Goal: Task Accomplishment & Management: Use online tool/utility

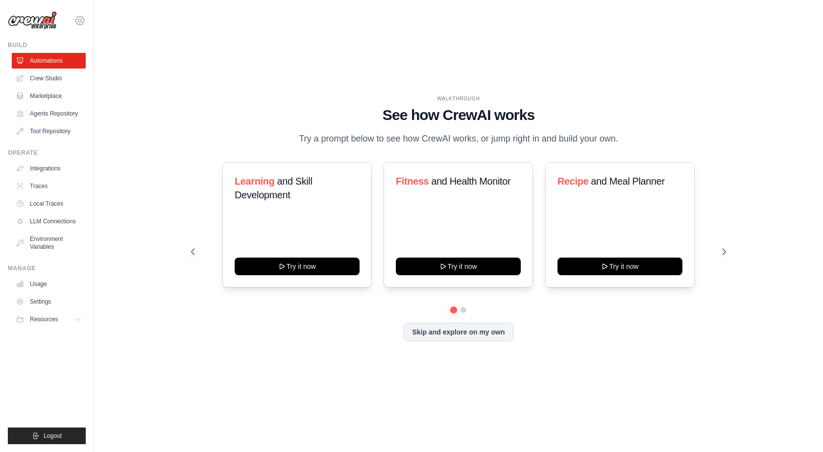
click at [78, 23] on icon at bounding box center [80, 21] width 12 height 12
click at [111, 61] on span "Settings" at bounding box center [122, 61] width 77 height 10
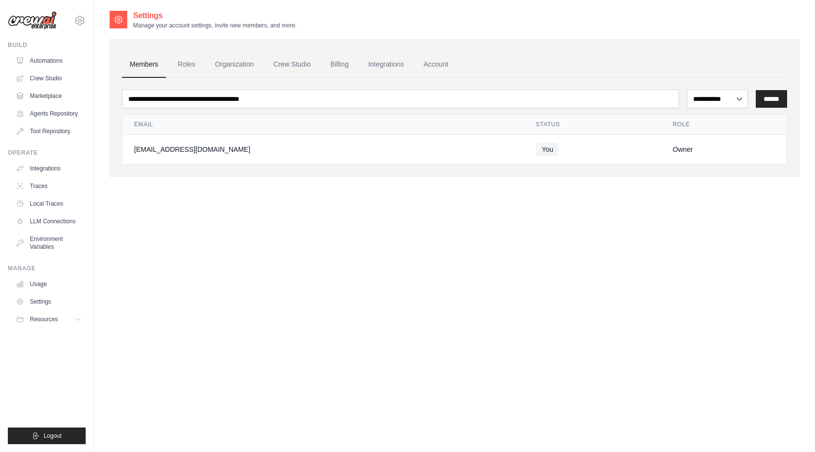
click at [269, 225] on div "**********" at bounding box center [455, 236] width 690 height 452
click at [46, 246] on link "Environment Variables" at bounding box center [50, 243] width 74 height 24
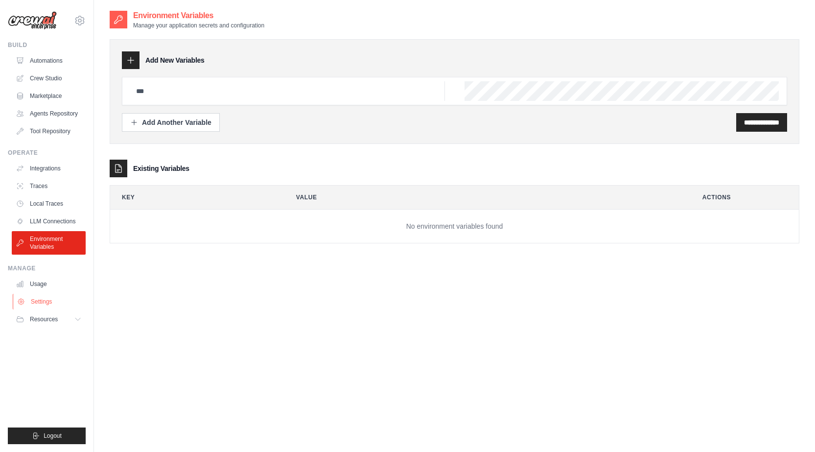
click at [37, 297] on link "Settings" at bounding box center [50, 302] width 74 height 16
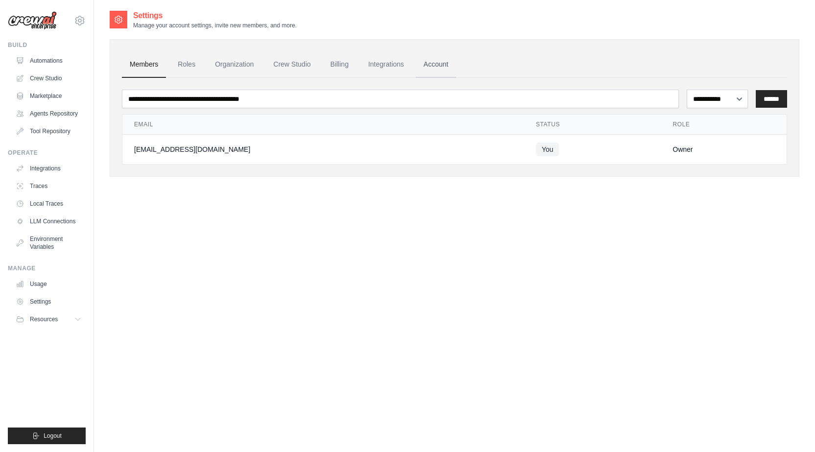
click at [449, 65] on link "Account" at bounding box center [436, 64] width 41 height 26
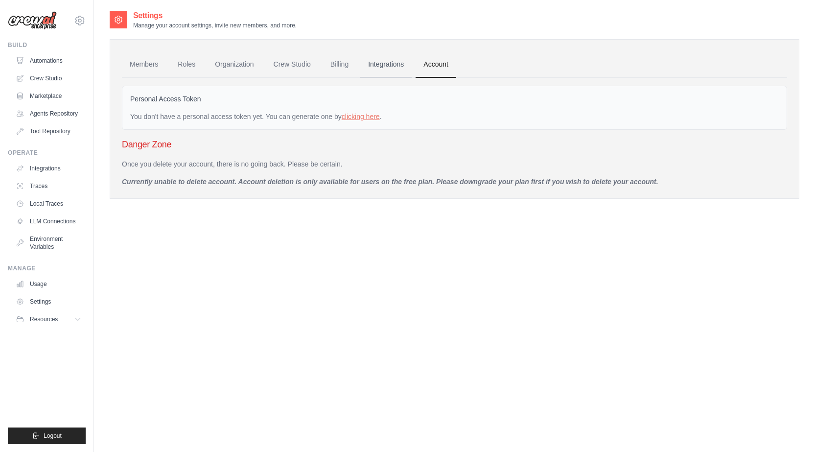
click at [390, 61] on link "Integrations" at bounding box center [385, 64] width 51 height 26
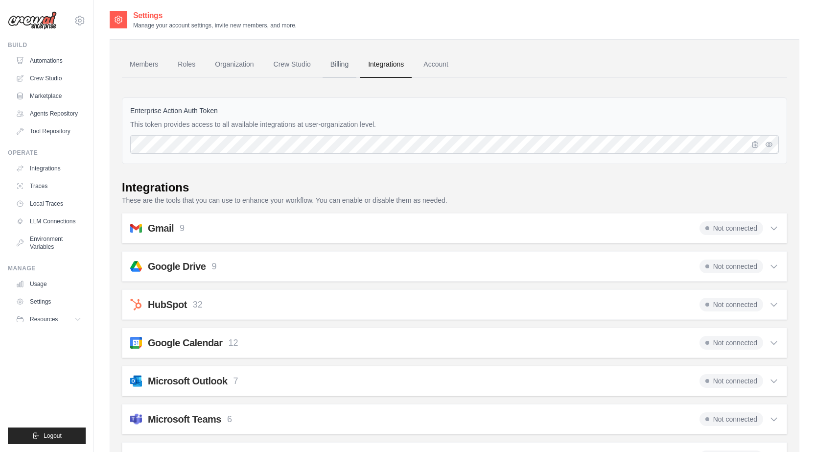
click at [349, 64] on link "Billing" at bounding box center [340, 64] width 34 height 26
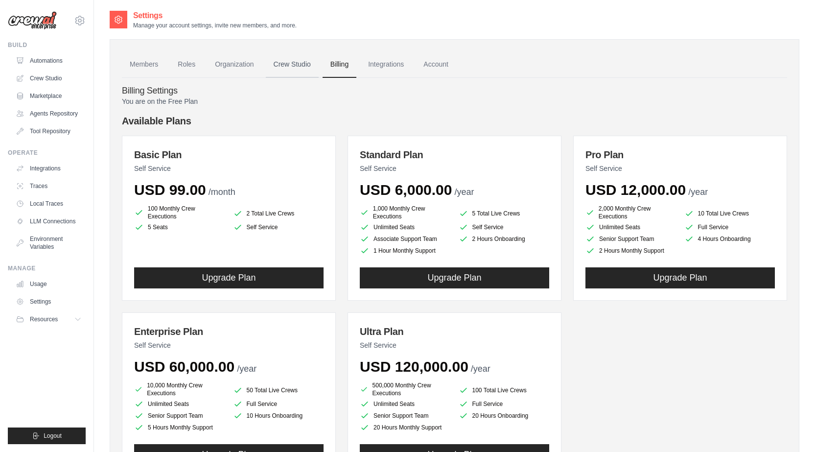
click at [296, 66] on link "Crew Studio" at bounding box center [292, 64] width 53 height 26
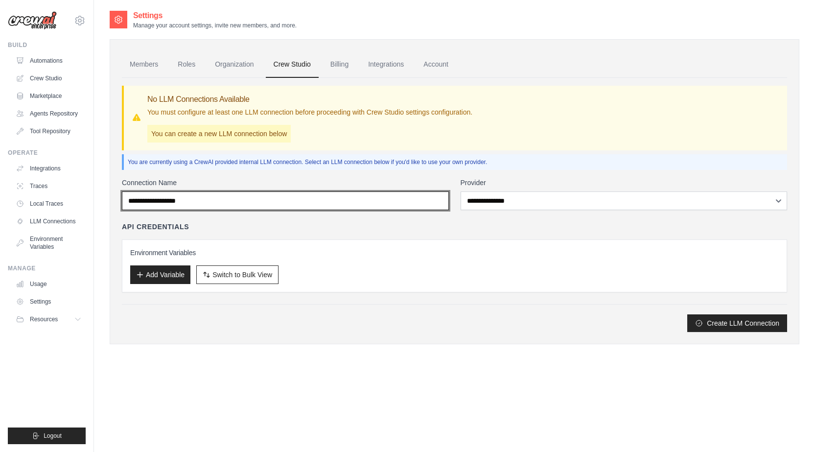
click at [210, 203] on input "Connection Name" at bounding box center [285, 200] width 327 height 19
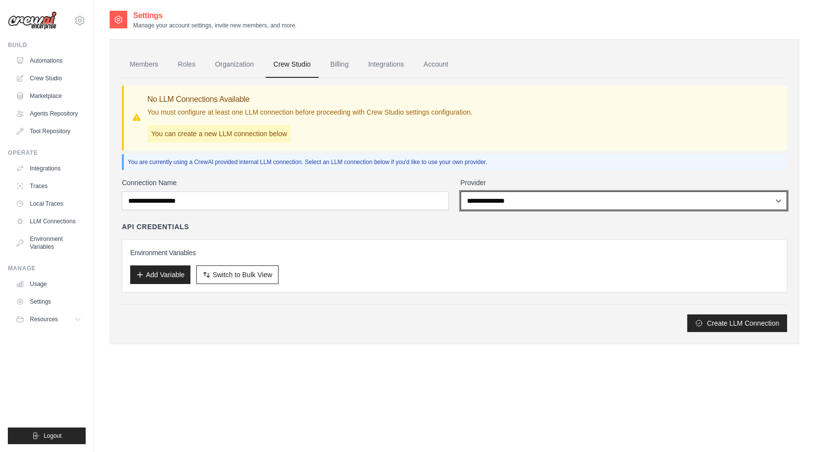
drag, startPoint x: 555, startPoint y: 200, endPoint x: 547, endPoint y: 151, distance: 49.6
click at [547, 151] on div "**********" at bounding box center [455, 205] width 666 height 254
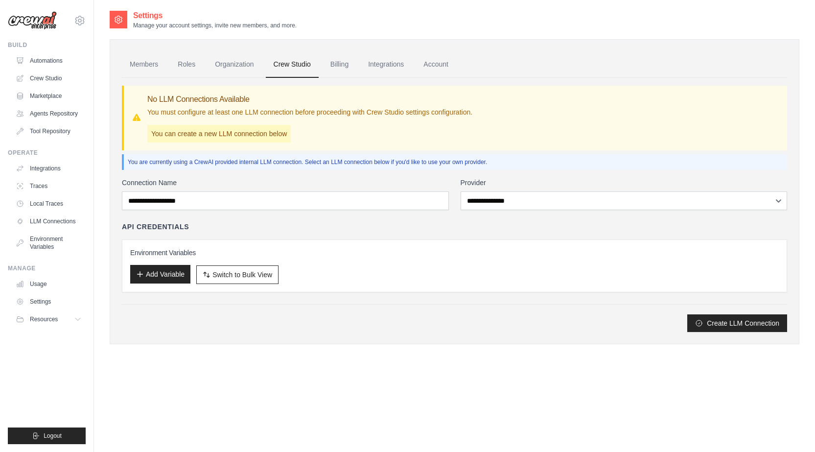
click at [170, 277] on button "Add Variable" at bounding box center [160, 274] width 60 height 19
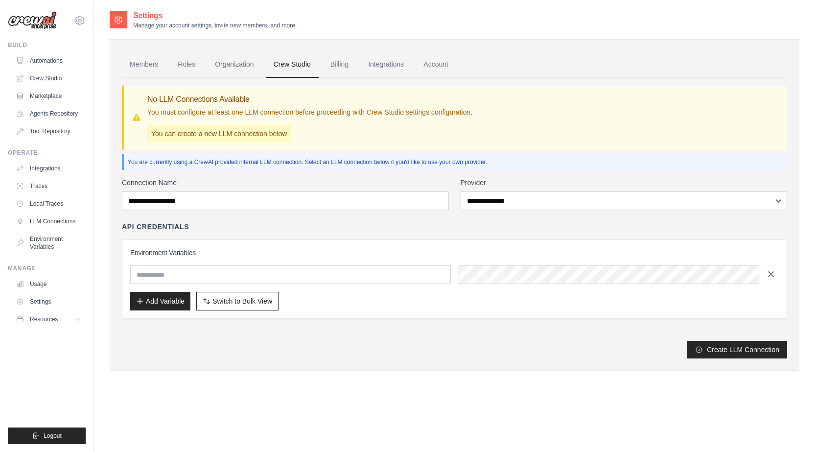
click at [769, 275] on icon "button" at bounding box center [771, 274] width 10 height 10
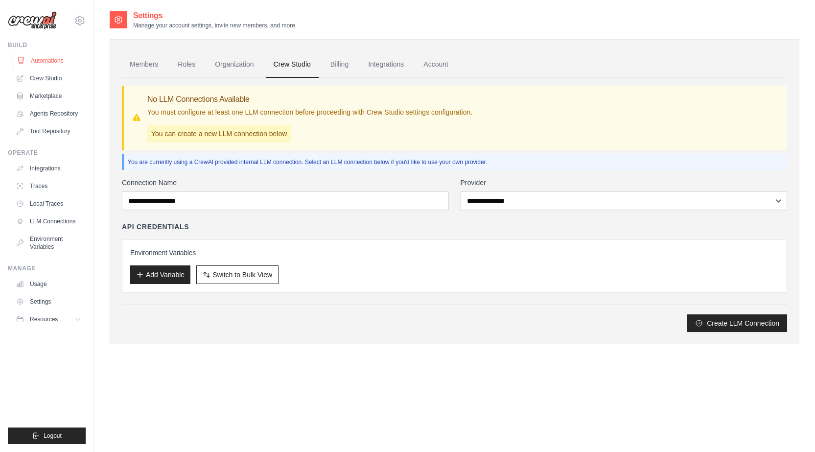
click at [53, 63] on link "Automations" at bounding box center [50, 61] width 74 height 16
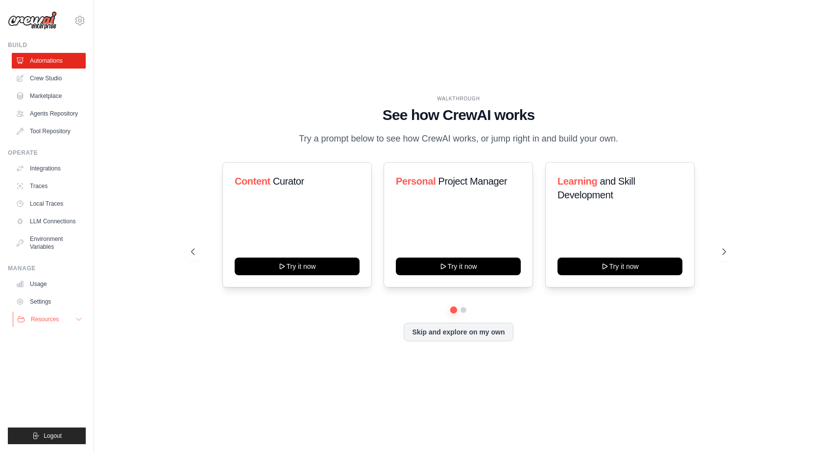
click at [54, 324] on button "Resources" at bounding box center [50, 319] width 74 height 16
click at [62, 335] on span "Documentation" at bounding box center [55, 336] width 40 height 8
click at [215, 78] on div "WALKTHROUGH See how CrewAI works Try a prompt below to see how CrewAI works, or…" at bounding box center [458, 226] width 697 height 432
click at [126, 425] on div "WALKTHROUGH See how CrewAI works Try a prompt below to see how CrewAI works, or…" at bounding box center [458, 226] width 697 height 432
click at [47, 282] on link "Usage" at bounding box center [50, 284] width 74 height 16
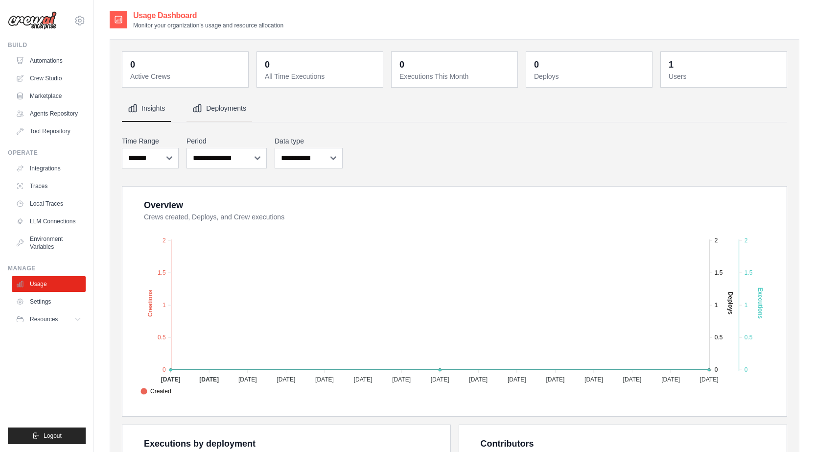
click at [226, 110] on button "Deployments" at bounding box center [220, 109] width 66 height 26
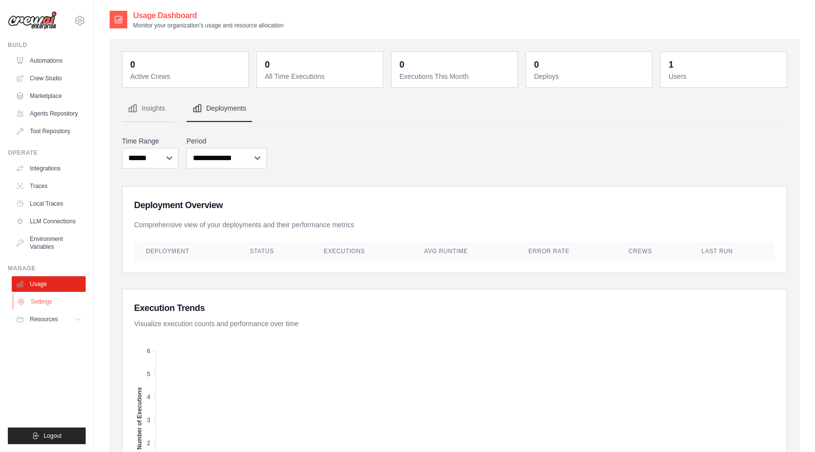
click at [45, 301] on link "Settings" at bounding box center [50, 302] width 74 height 16
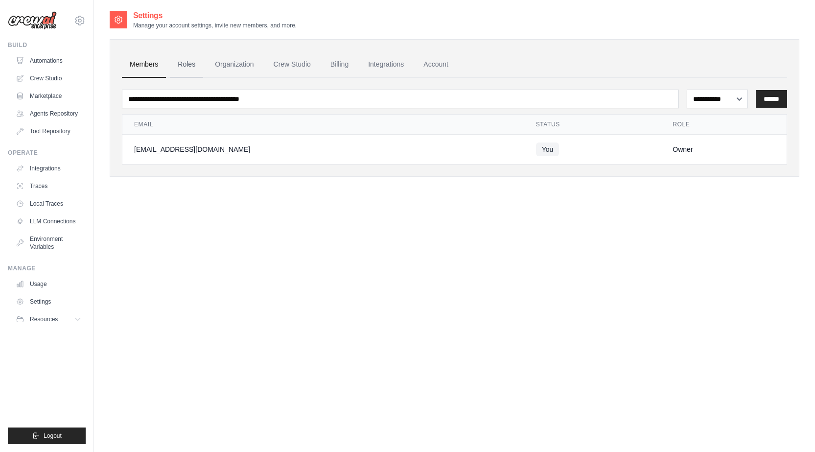
click at [187, 64] on link "Roles" at bounding box center [186, 64] width 33 height 26
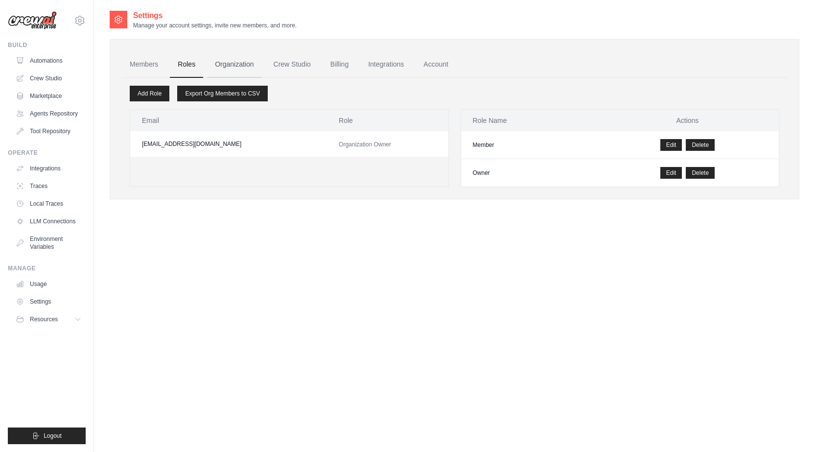
click at [252, 60] on link "Organization" at bounding box center [234, 64] width 54 height 26
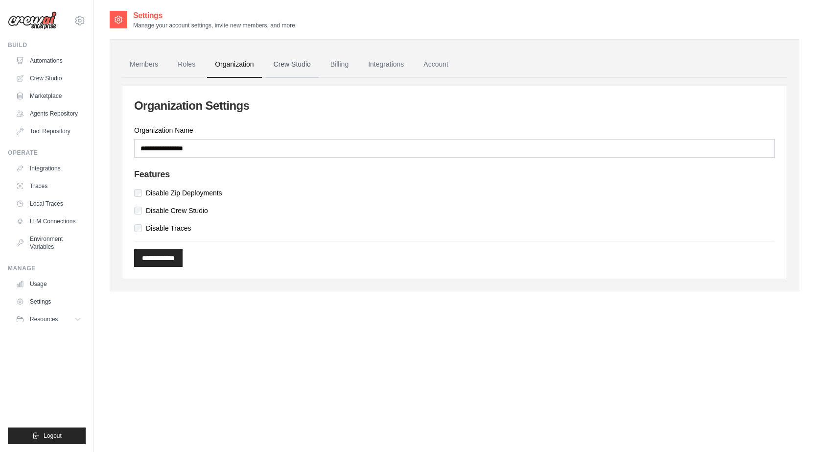
click at [298, 68] on link "Crew Studio" at bounding box center [292, 64] width 53 height 26
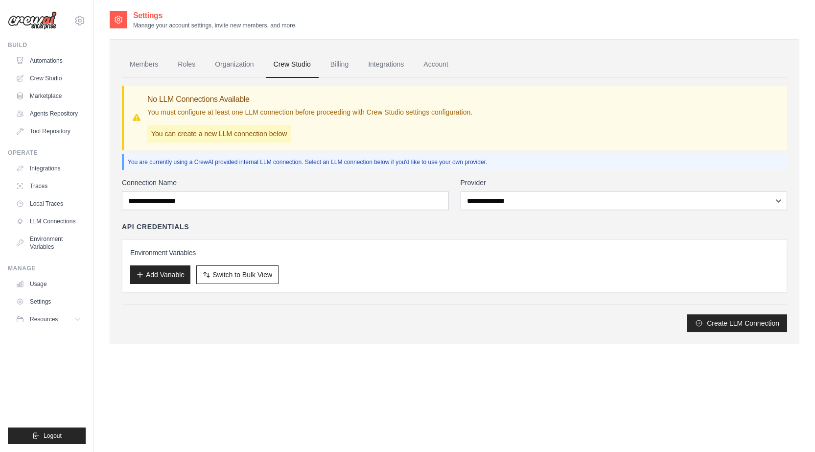
drag, startPoint x: 157, startPoint y: 277, endPoint x: 177, endPoint y: 335, distance: 61.6
click at [177, 337] on div "Members Roles Organization Crew Studio Billing Integrations Account No LLM Conn…" at bounding box center [455, 191] width 690 height 305
click at [169, 279] on button "Add Variable" at bounding box center [160, 274] width 60 height 19
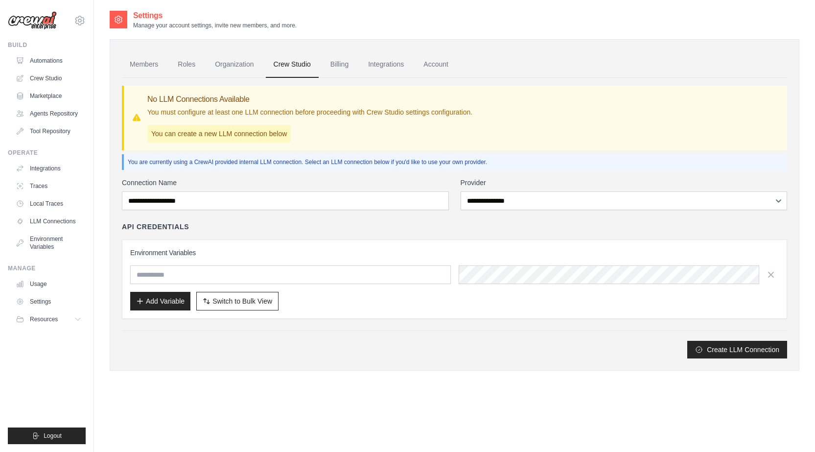
click at [279, 353] on div "Create LLM Connection" at bounding box center [455, 350] width 666 height 18
click at [260, 299] on span "Switch to Bulk View" at bounding box center [243, 301] width 60 height 10
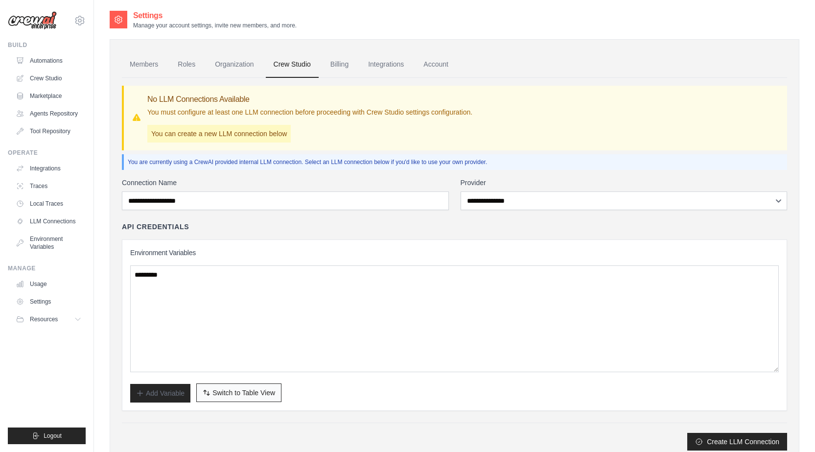
click at [234, 396] on span "Switch to Table View" at bounding box center [244, 393] width 63 height 10
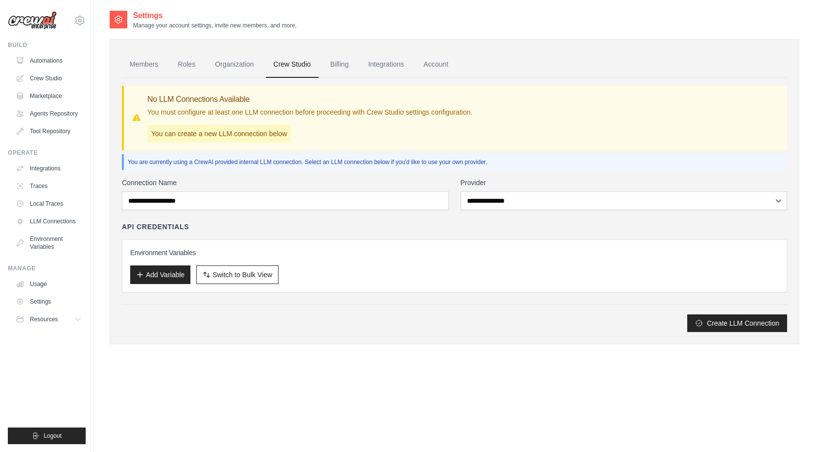
click at [348, 352] on div "Settings Manage your account settings, invite new members, and more. Members Ro…" at bounding box center [455, 185] width 690 height 350
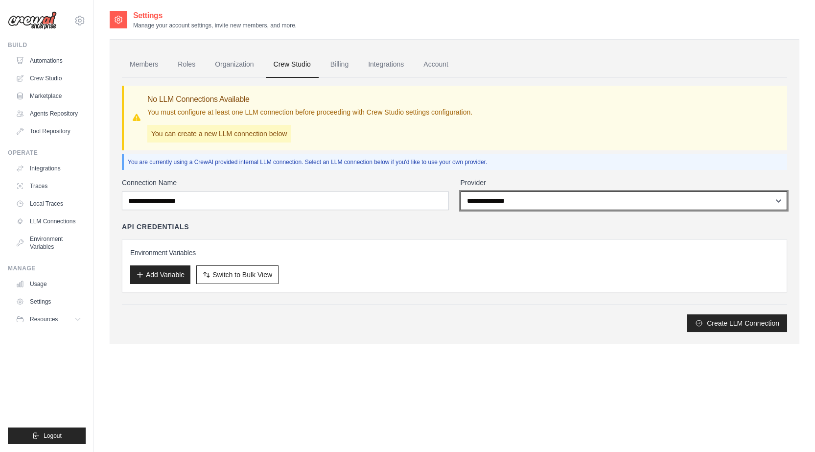
select select "******"
click at [461, 191] on select "**********" at bounding box center [624, 200] width 327 height 19
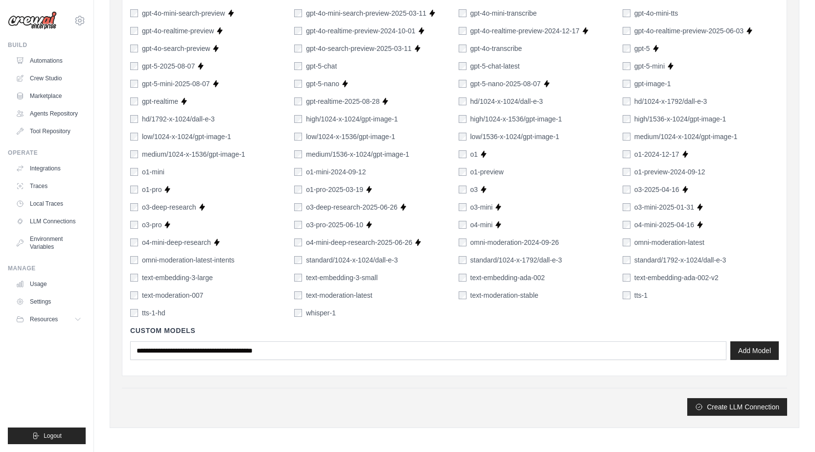
scroll to position [605, 0]
click at [760, 347] on button "Add Model" at bounding box center [755, 348] width 48 height 19
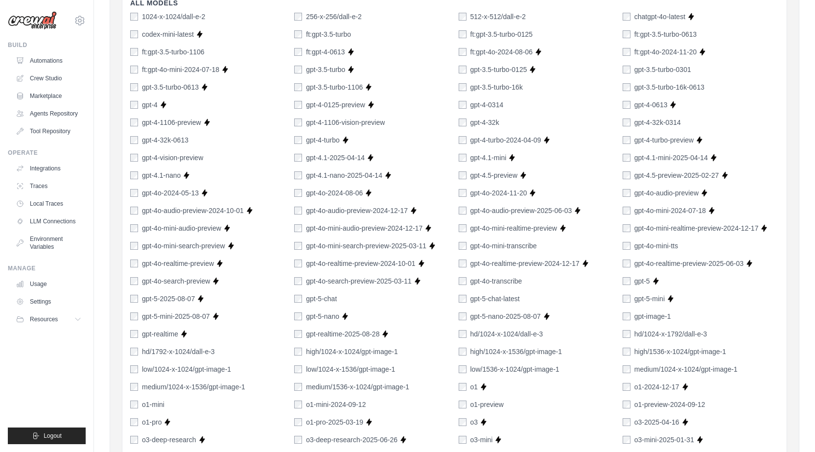
scroll to position [193, 0]
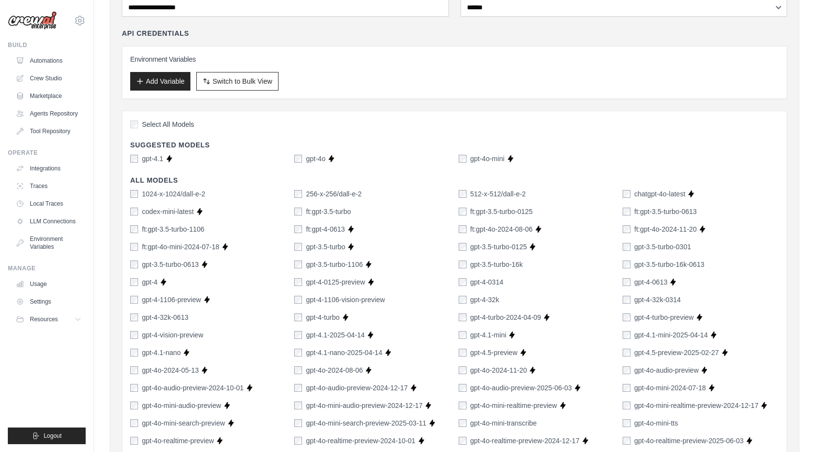
click at [134, 120] on label "Select All Models" at bounding box center [162, 124] width 64 height 10
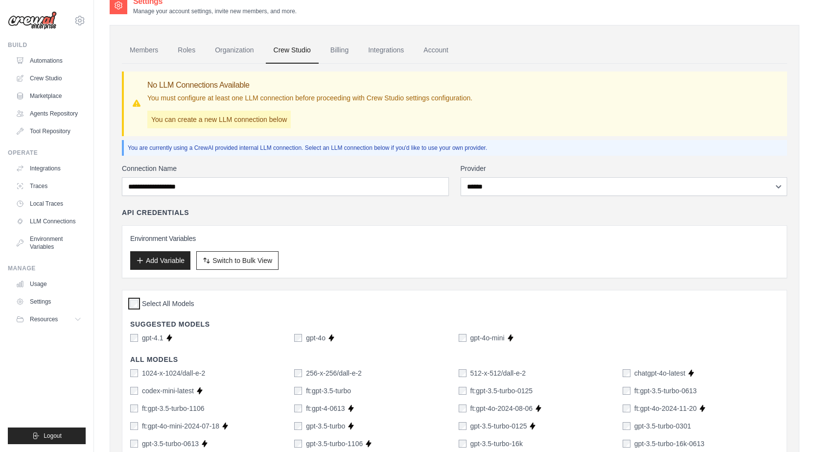
scroll to position [0, 0]
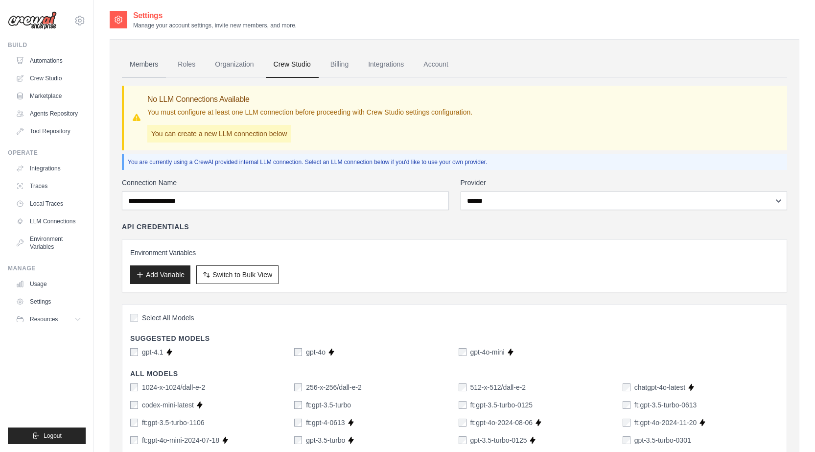
click at [149, 64] on link "Members" at bounding box center [144, 64] width 44 height 26
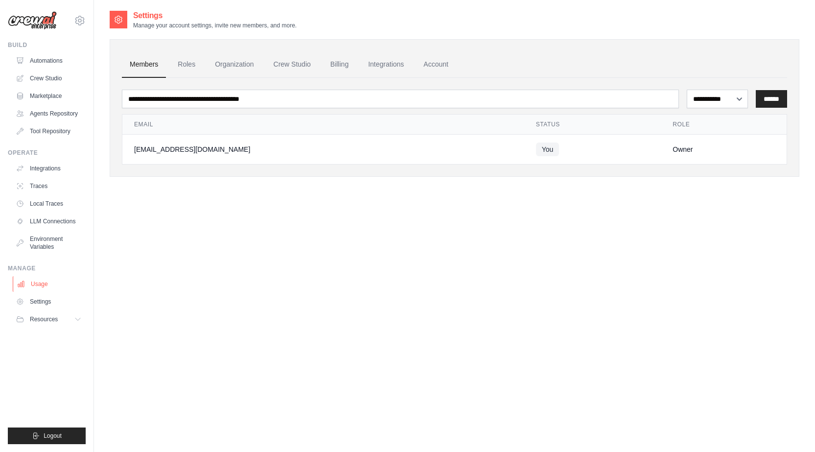
click at [47, 285] on link "Usage" at bounding box center [50, 284] width 74 height 16
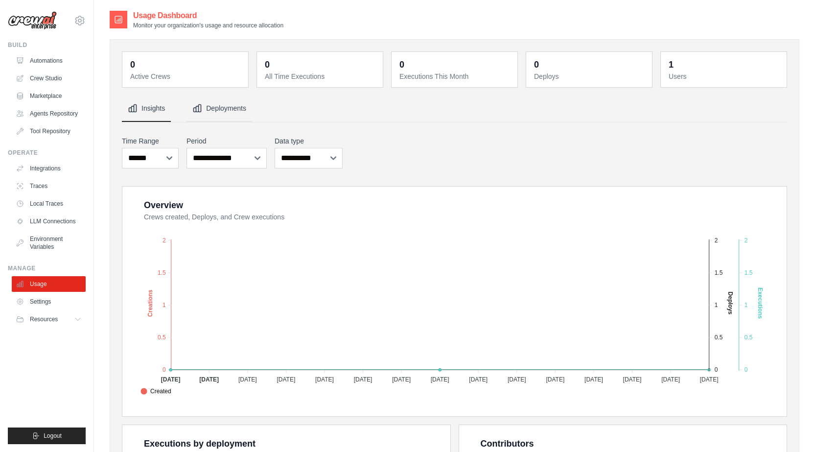
click at [201, 109] on icon "Tabs" at bounding box center [197, 108] width 7 height 7
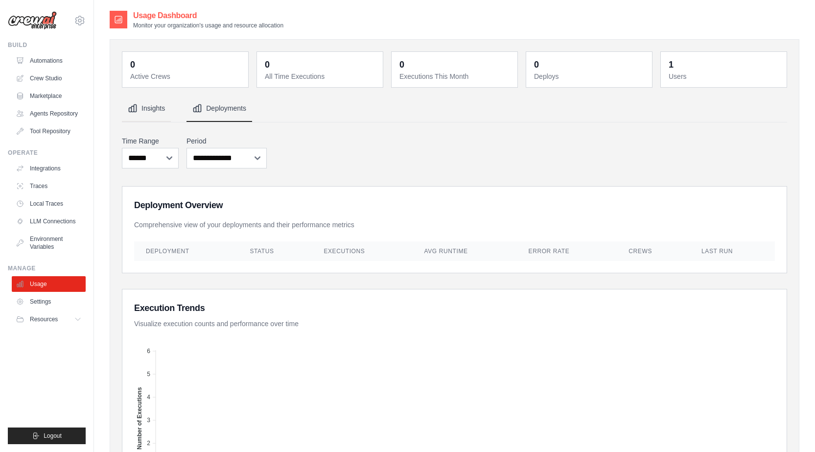
click at [159, 111] on button "Insights" at bounding box center [146, 109] width 49 height 26
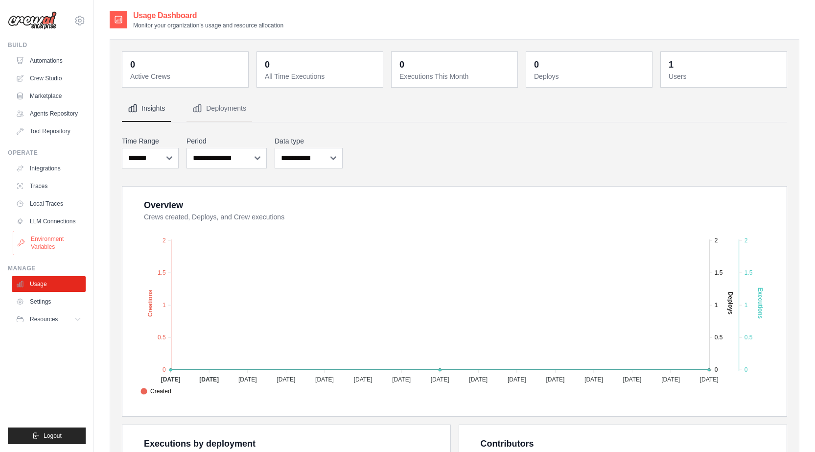
click at [53, 244] on link "Environment Variables" at bounding box center [50, 243] width 74 height 24
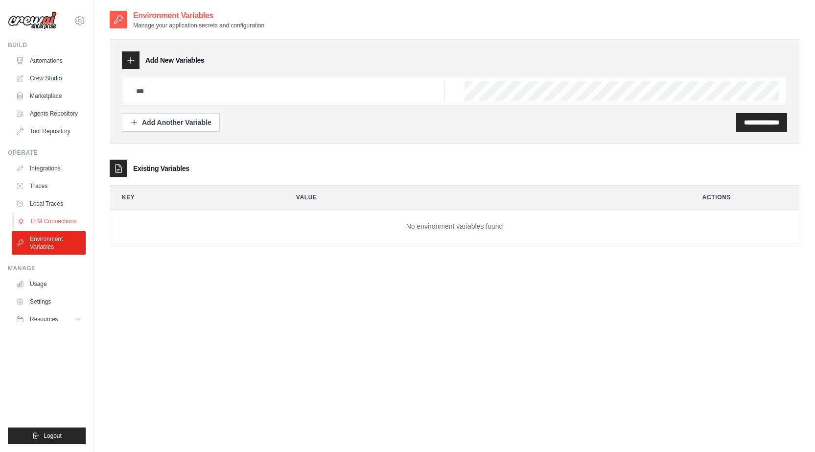
click at [62, 220] on link "LLM Connections" at bounding box center [50, 222] width 74 height 16
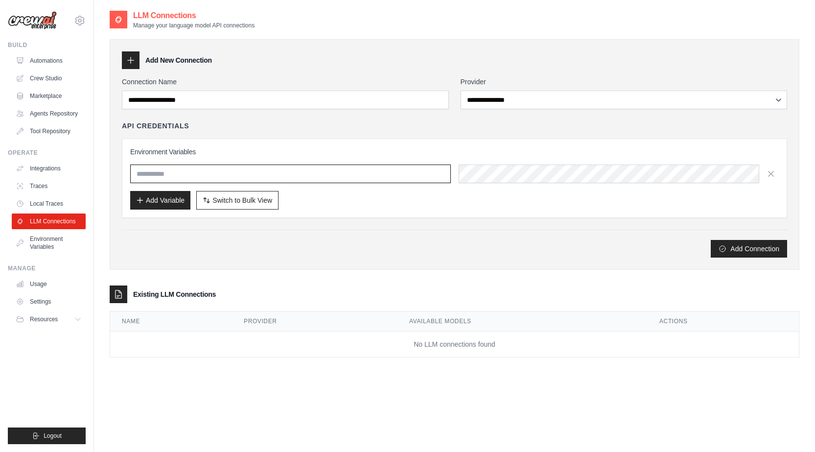
click at [278, 173] on input "text" at bounding box center [290, 174] width 321 height 19
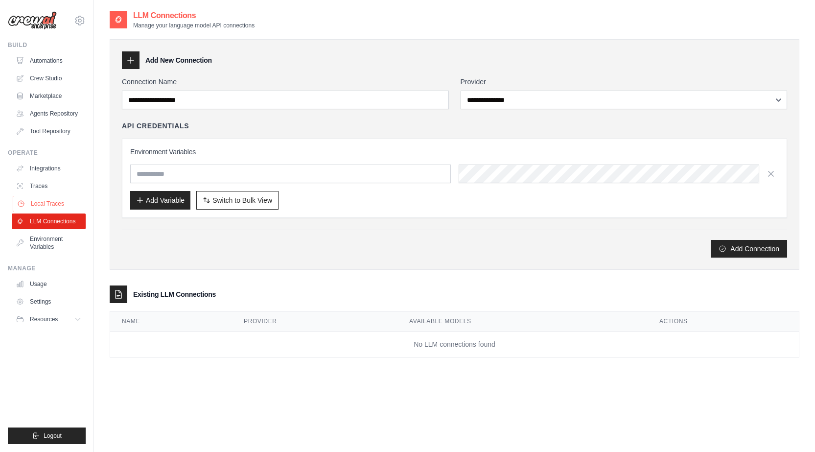
click at [31, 203] on link "Local Traces" at bounding box center [50, 204] width 74 height 16
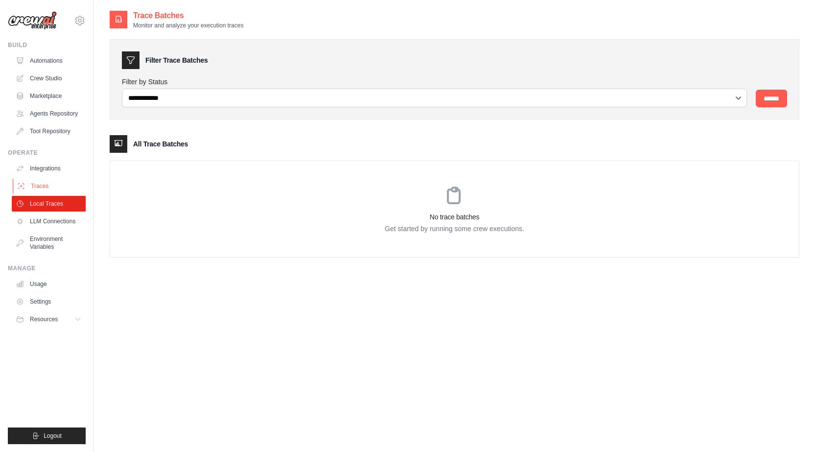
click at [59, 188] on link "Traces" at bounding box center [50, 186] width 74 height 16
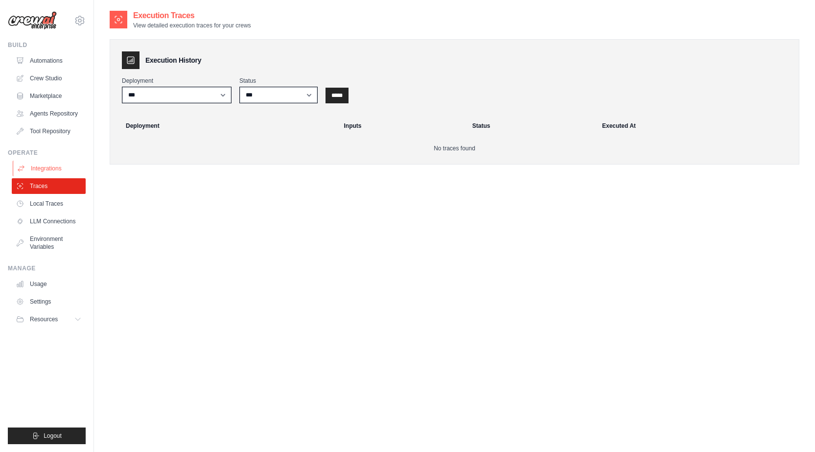
click at [53, 167] on link "Integrations" at bounding box center [50, 169] width 74 height 16
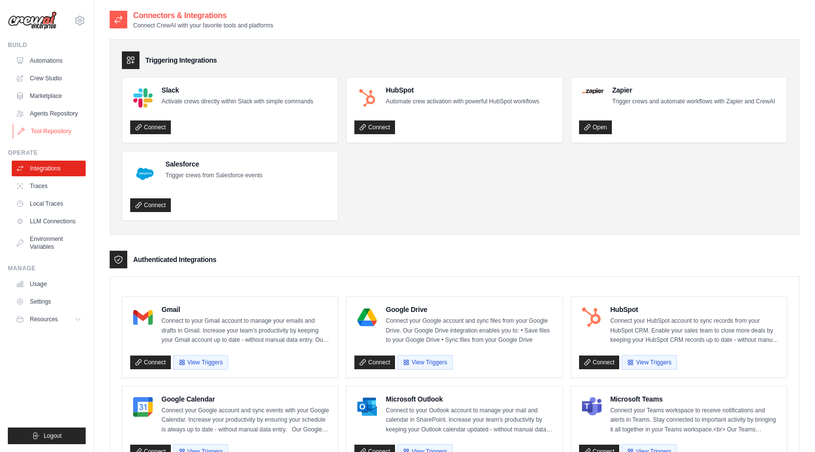
click at [59, 124] on link "Tool Repository" at bounding box center [50, 131] width 74 height 16
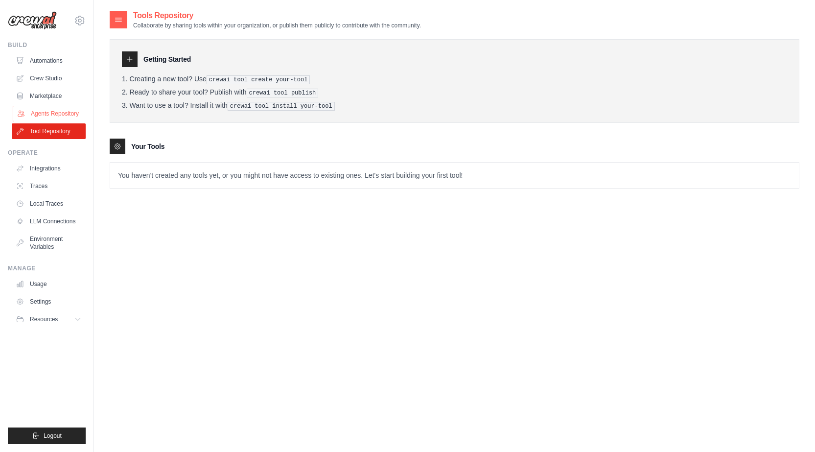
click at [59, 111] on link "Agents Repository" at bounding box center [50, 114] width 74 height 16
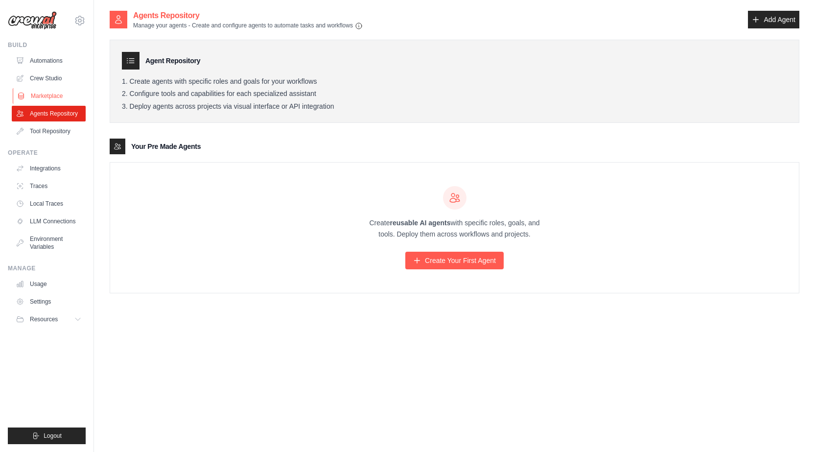
click at [59, 97] on link "Marketplace" at bounding box center [50, 96] width 74 height 16
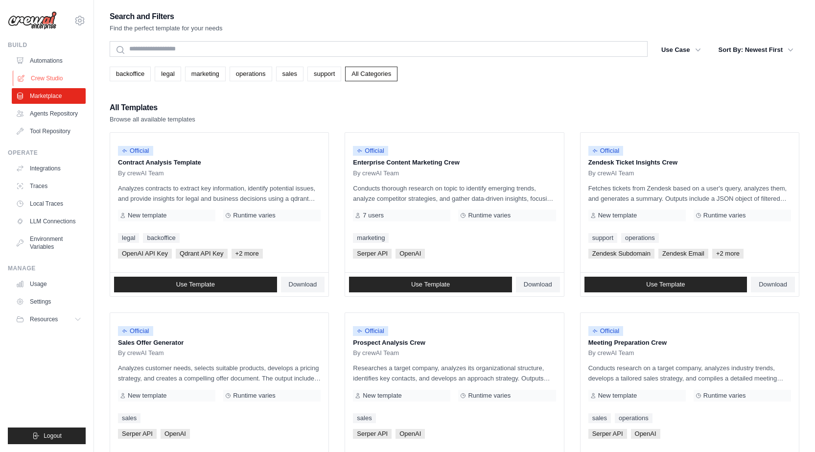
click at [52, 79] on link "Crew Studio" at bounding box center [50, 79] width 74 height 16
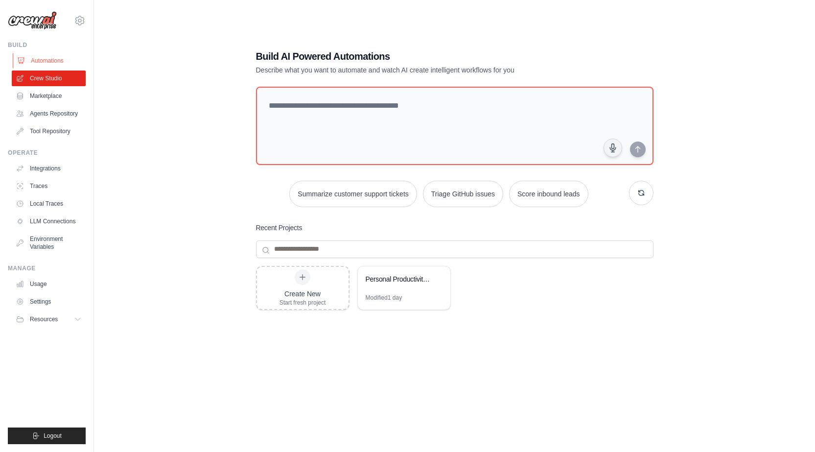
click at [35, 60] on link "Automations" at bounding box center [50, 61] width 74 height 16
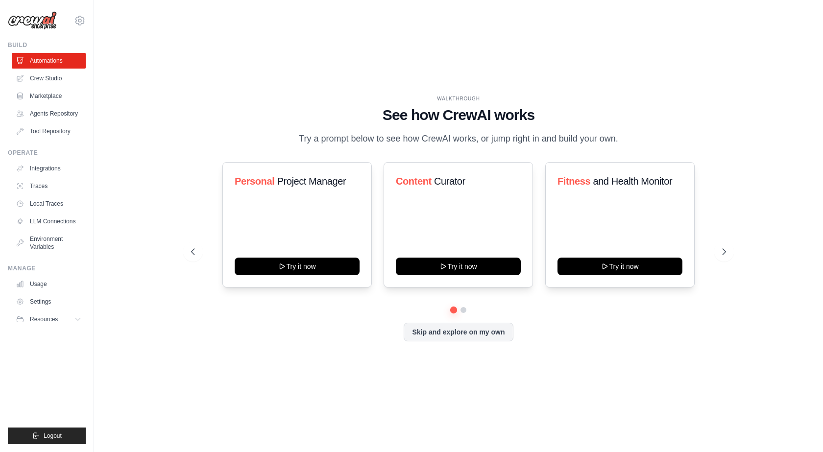
click at [167, 58] on div "WALKTHROUGH See how [PERSON_NAME] works Try a prompt below to see how [PERSON_N…" at bounding box center [458, 226] width 697 height 432
click at [311, 187] on span "Project Manager" at bounding box center [311, 181] width 69 height 11
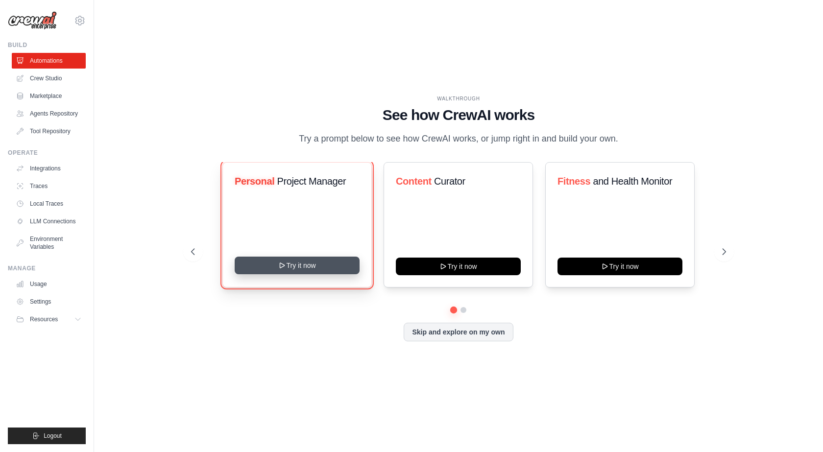
click at [307, 273] on button "Try it now" at bounding box center [297, 266] width 125 height 18
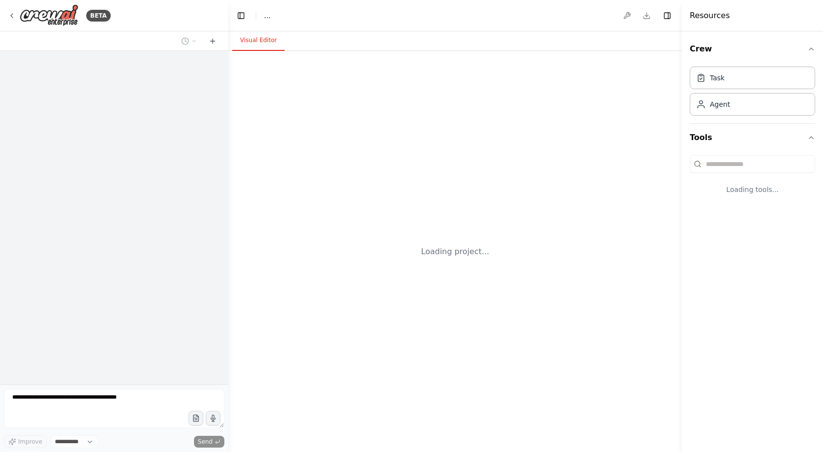
select select "****"
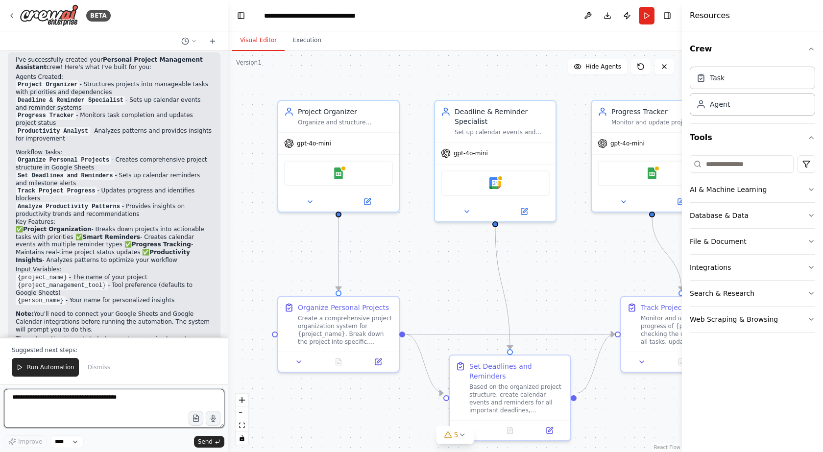
scroll to position [692, 0]
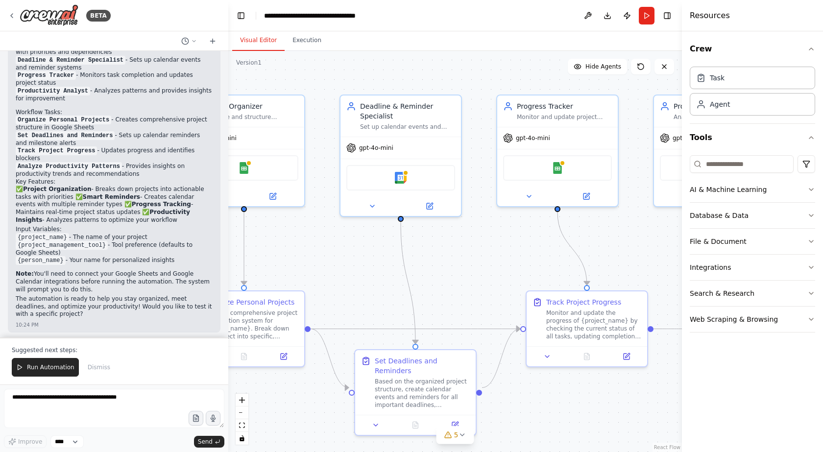
drag, startPoint x: 445, startPoint y: 83, endPoint x: 350, endPoint y: 77, distance: 94.7
click at [350, 77] on div ".deletable-edge-delete-btn { width: 20px; height: 20px; border: 0px solid #ffff…" at bounding box center [455, 251] width 454 height 401
click at [532, 116] on div "Monitor and update project progress, track completed tasks, and maintain accura…" at bounding box center [564, 115] width 95 height 8
click at [718, 270] on div "Integrations" at bounding box center [710, 268] width 41 height 10
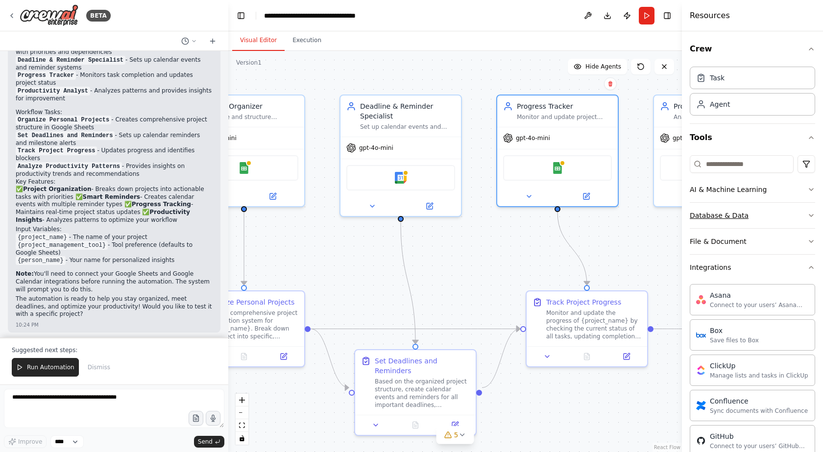
click at [722, 217] on div "Database & Data" at bounding box center [719, 216] width 59 height 10
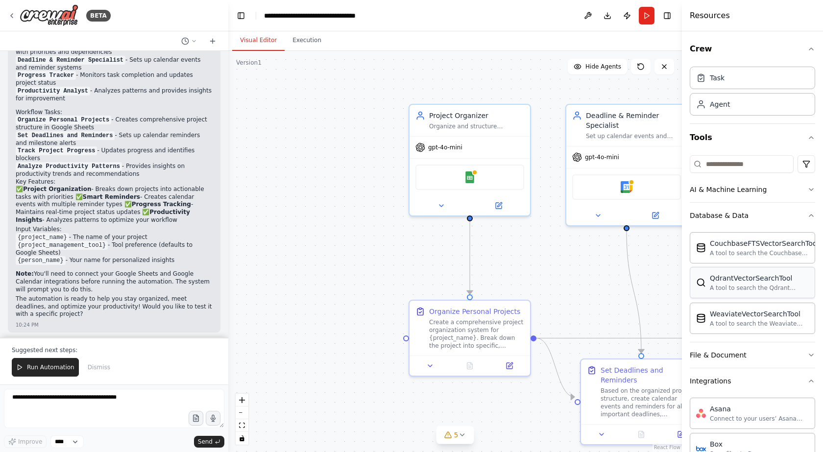
drag, startPoint x: 475, startPoint y: 279, endPoint x: 742, endPoint y: 279, distance: 267.9
click at [742, 279] on div "BETA Create a crew that helps organize your personal projects, sets reminders f…" at bounding box center [411, 226] width 823 height 452
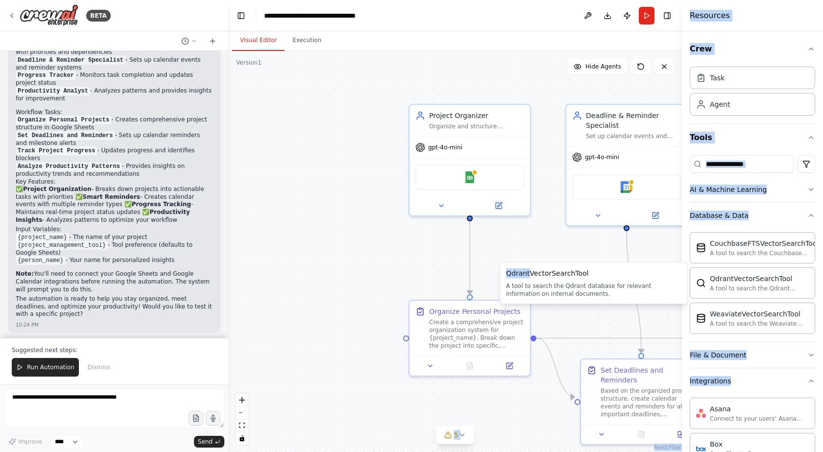
drag, startPoint x: 530, startPoint y: 277, endPoint x: 352, endPoint y: 267, distance: 178.5
click at [417, 256] on div ".deletable-edge-delete-btn { width: 20px; height: 20px; border: 0px solid #ffff…" at bounding box center [455, 251] width 454 height 401
click at [569, 258] on div ".deletable-edge-delete-btn { width: 20px; height: 20px; border: 0px solid #ffff…" at bounding box center [455, 251] width 454 height 401
click at [765, 135] on button "Tools" at bounding box center [752, 137] width 125 height 27
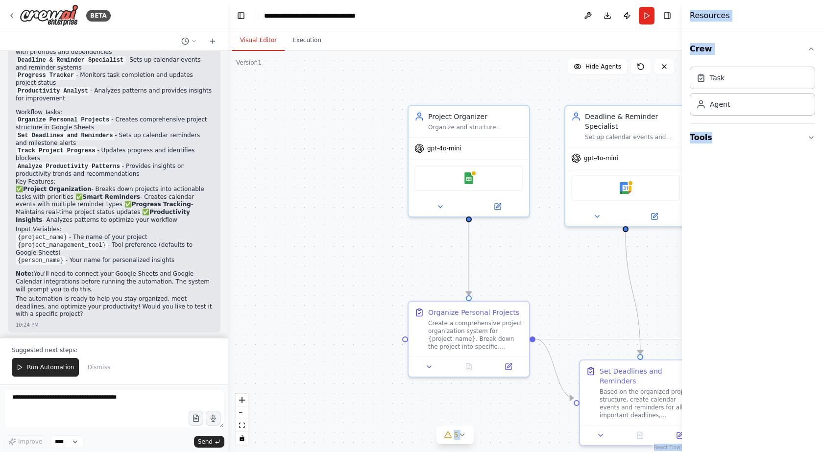
drag, startPoint x: 569, startPoint y: 301, endPoint x: 551, endPoint y: 277, distance: 30.5
click at [567, 301] on div ".deletable-edge-delete-btn { width: 20px; height: 20px; border: 0px solid #ffff…" at bounding box center [455, 251] width 454 height 401
